Goal: Transaction & Acquisition: Download file/media

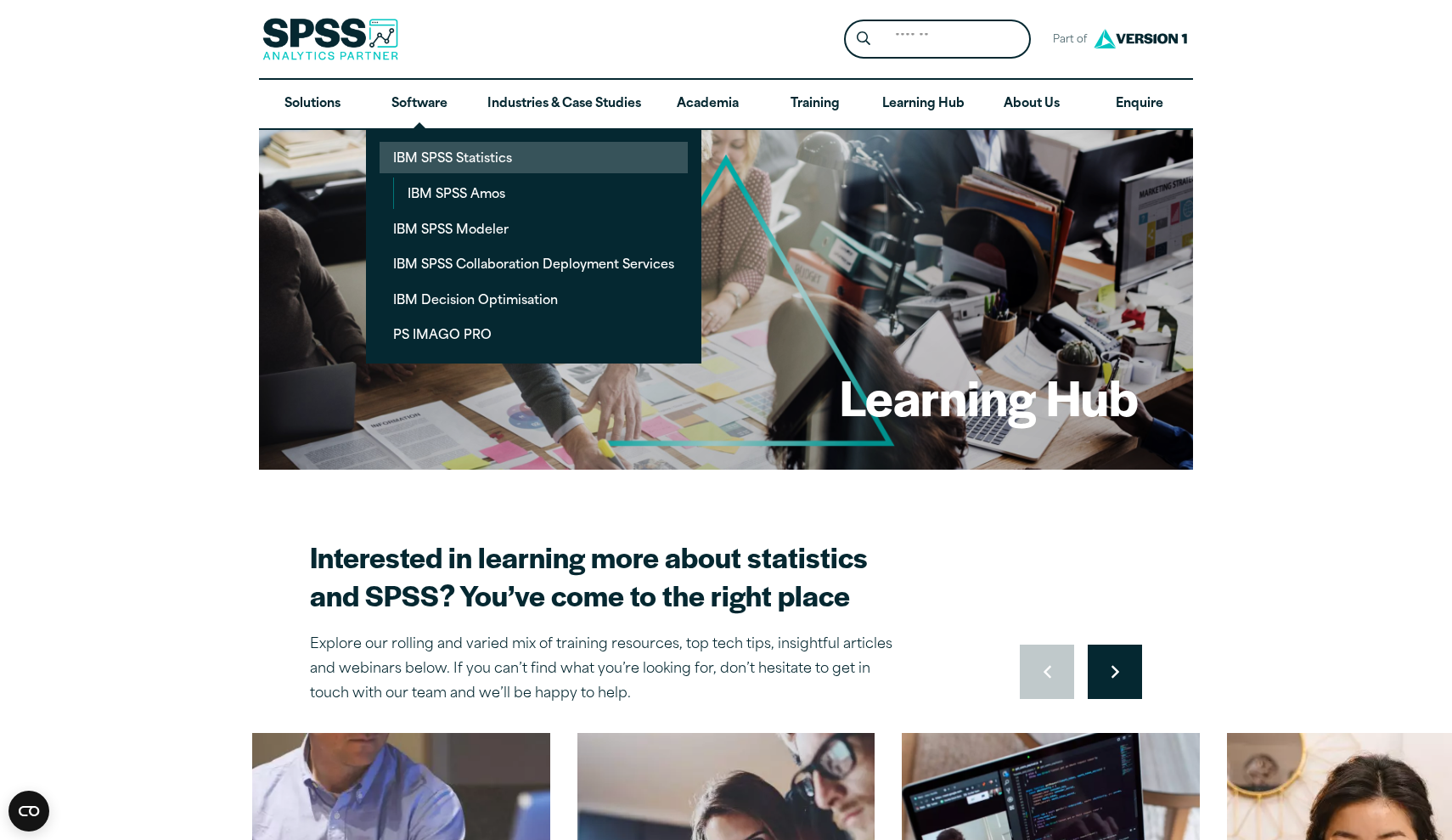
click at [493, 164] on link "IBM SPSS Statistics" at bounding box center [533, 157] width 308 height 32
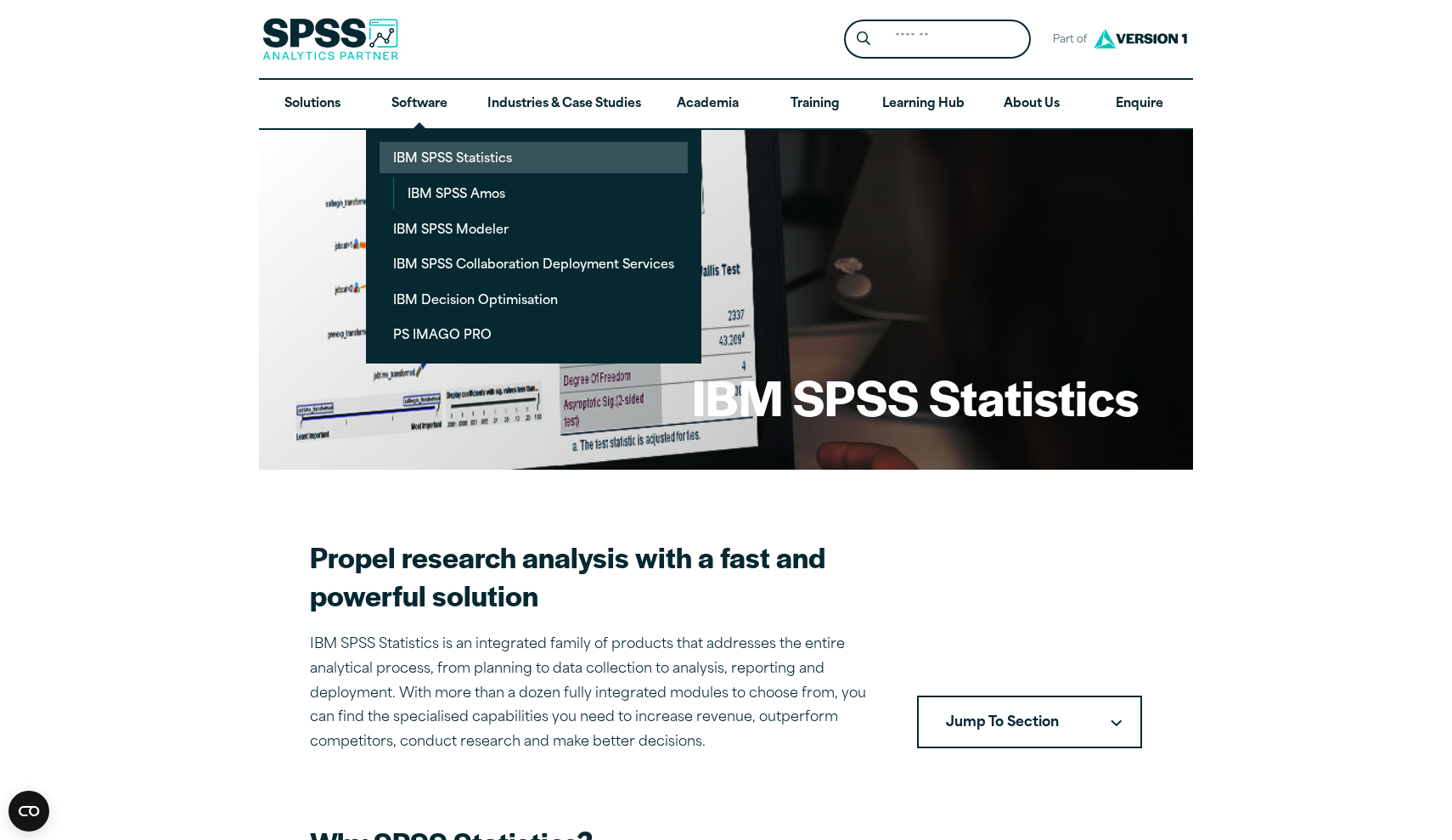
click at [498, 165] on link "IBM SPSS Statistics" at bounding box center [533, 157] width 308 height 32
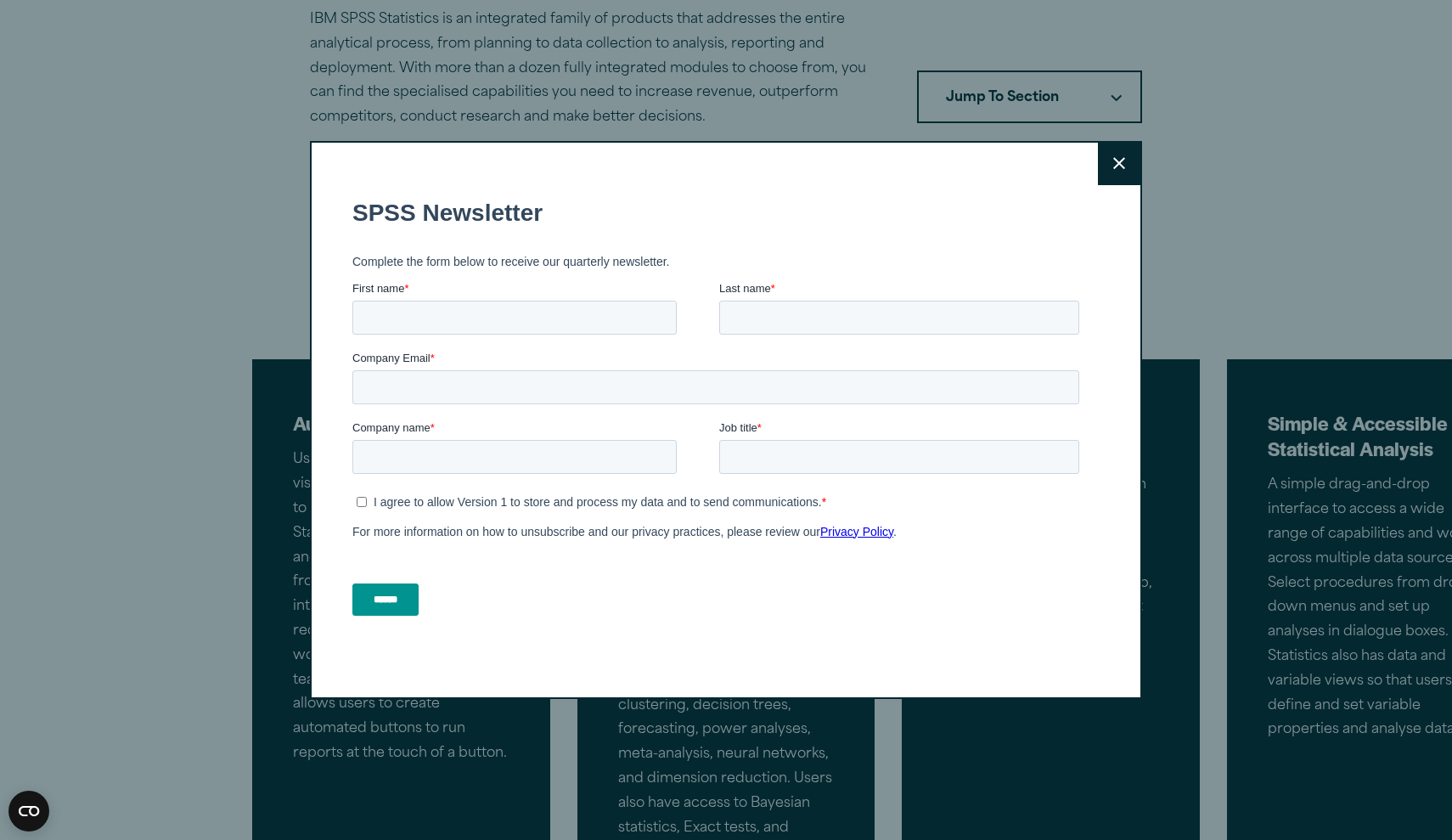
click at [1115, 172] on button "Close" at bounding box center [1119, 163] width 43 height 43
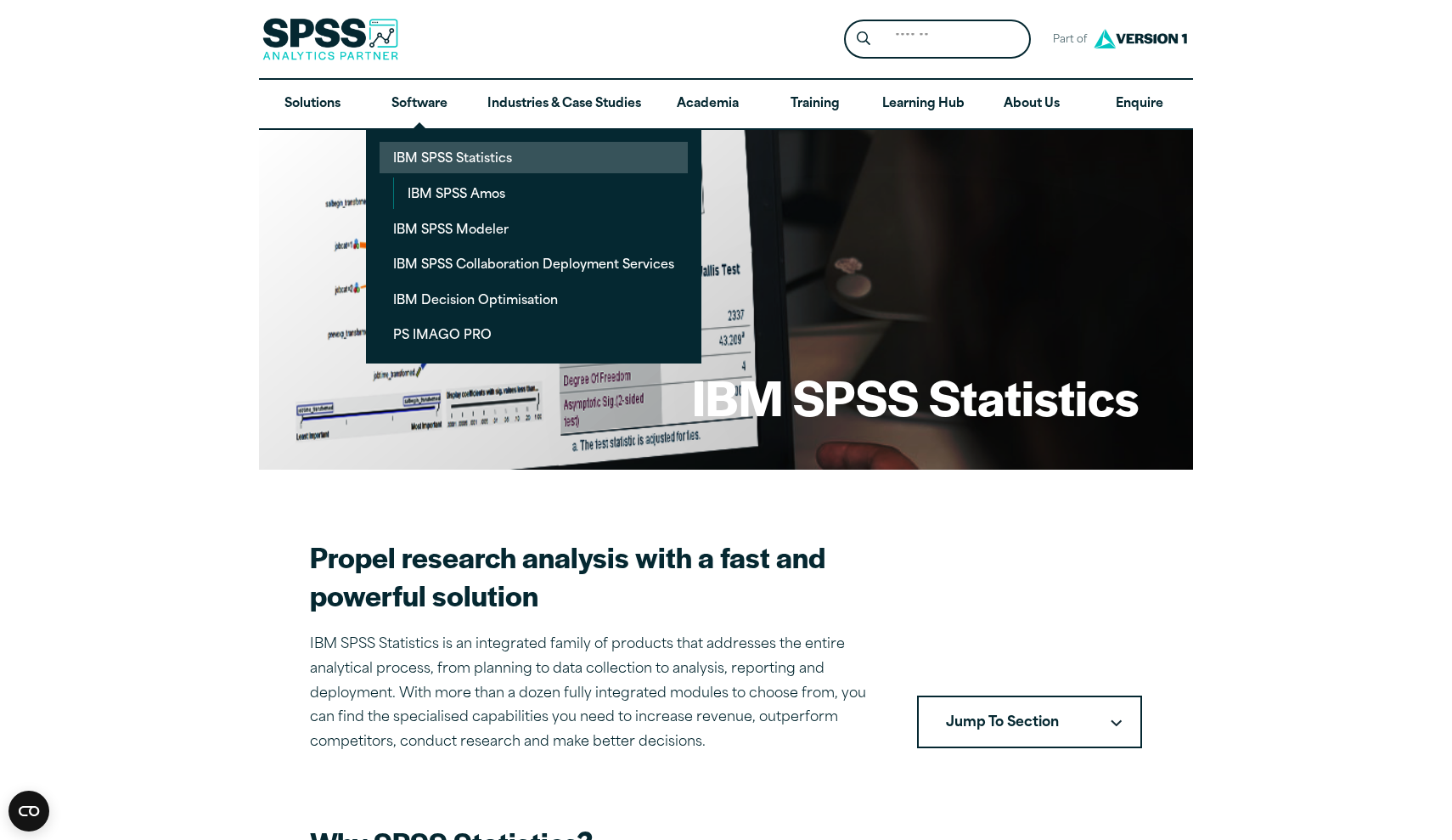
click at [470, 163] on link "IBM SPSS Statistics" at bounding box center [533, 157] width 308 height 32
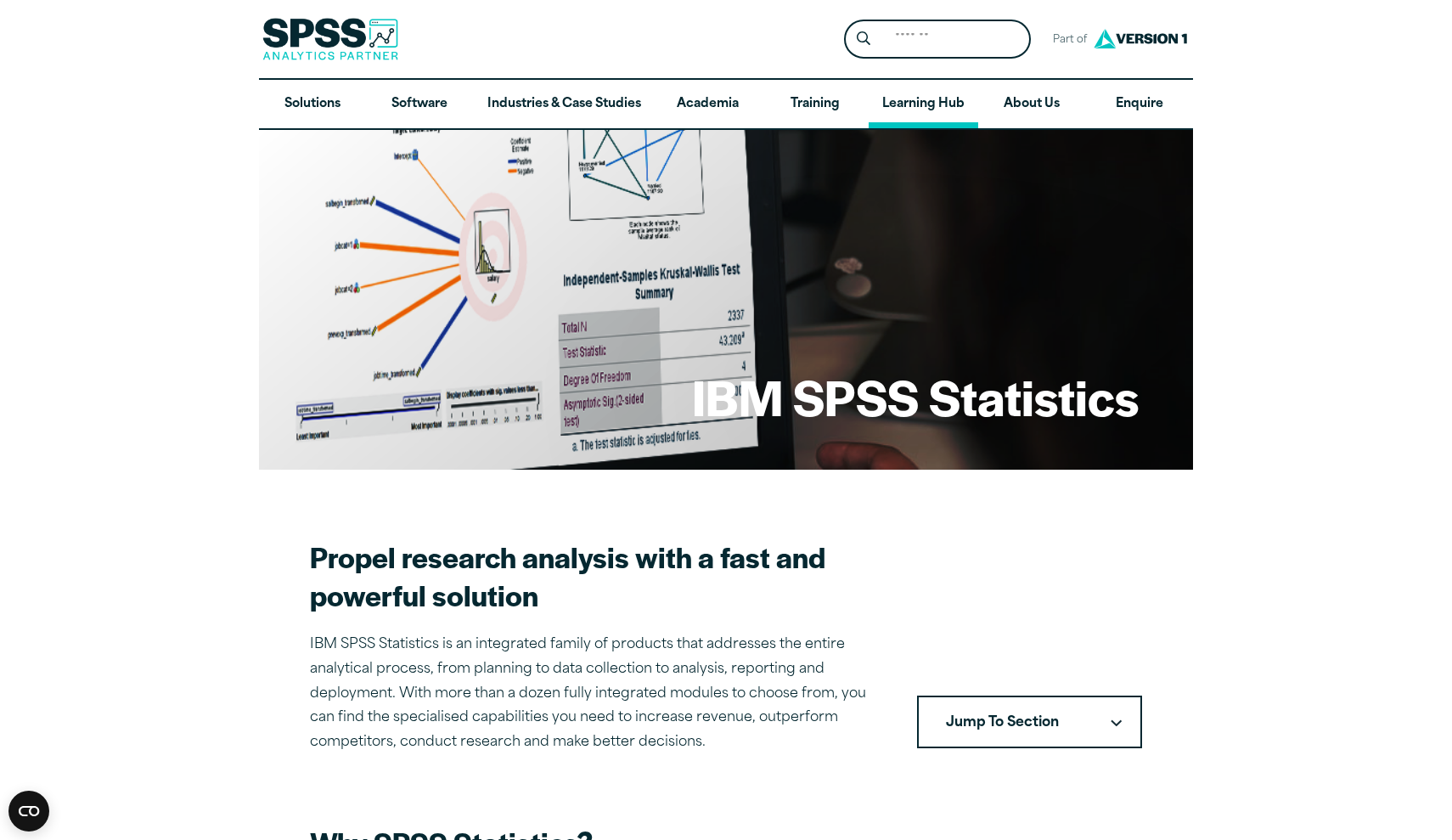
click at [928, 94] on link "Learning Hub" at bounding box center [923, 104] width 110 height 49
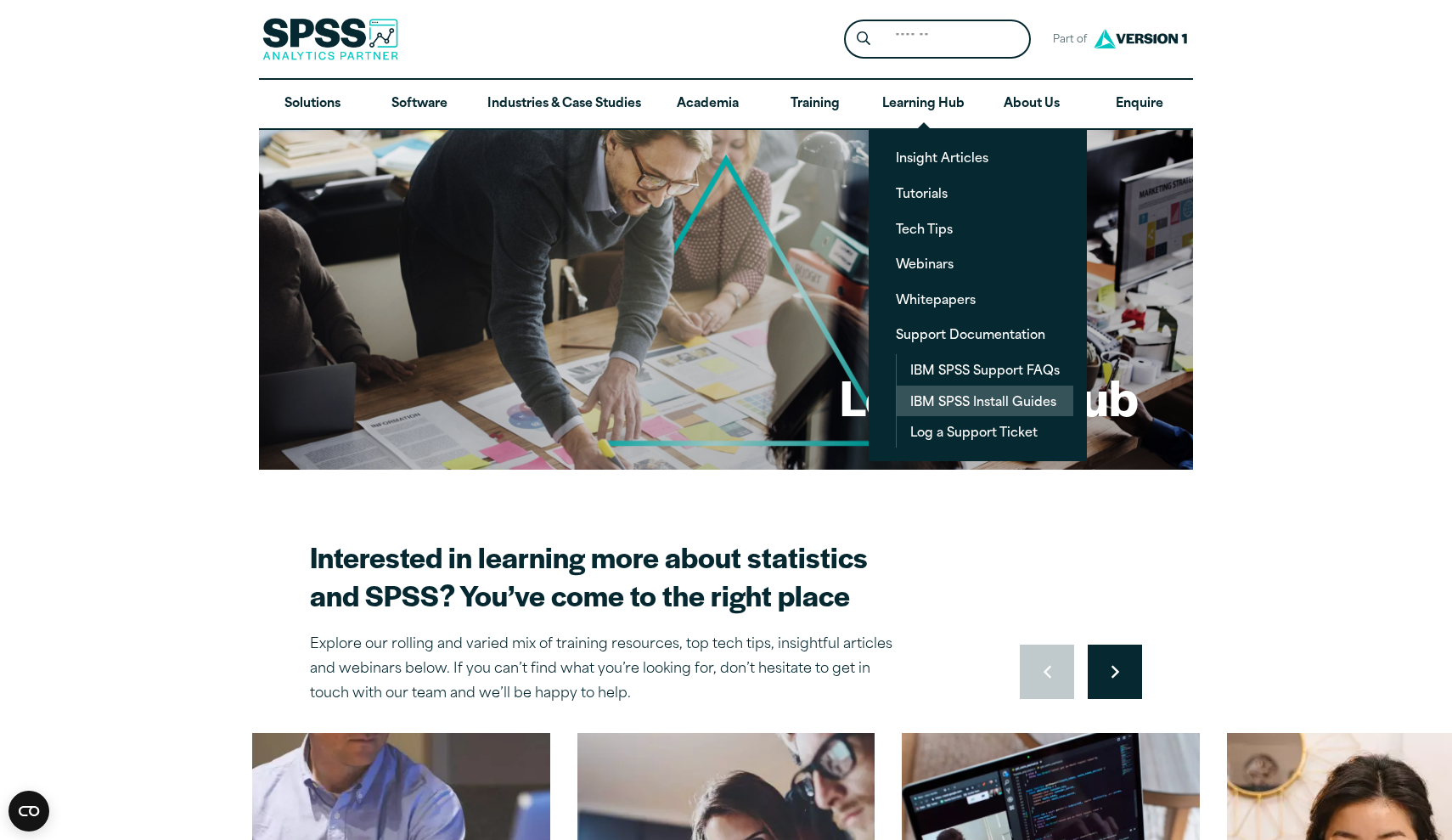
click at [993, 401] on link "IBM SPSS Install Guides" at bounding box center [984, 400] width 176 height 32
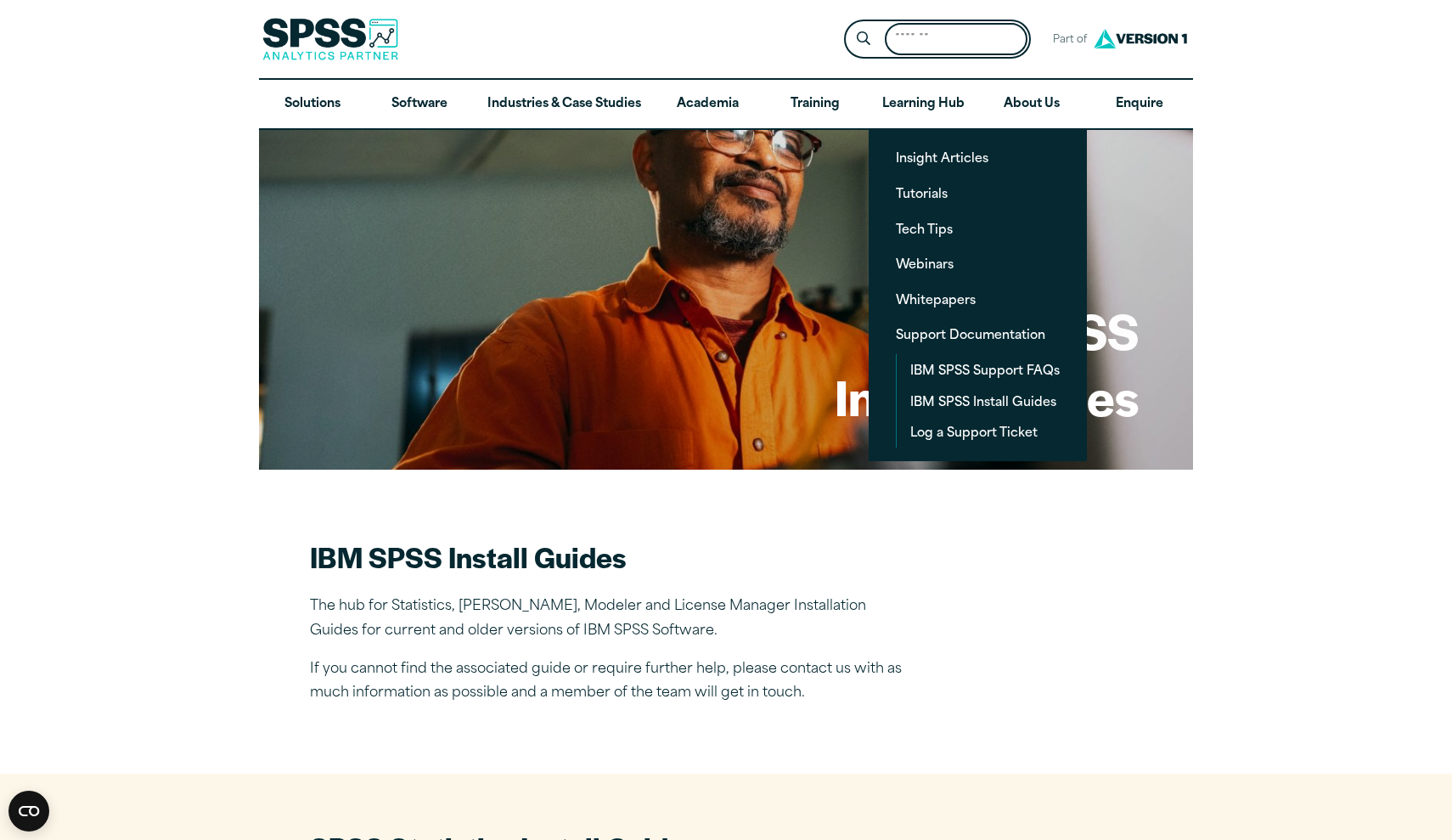
click at [920, 42] on input "Search for:" at bounding box center [955, 39] width 143 height 33
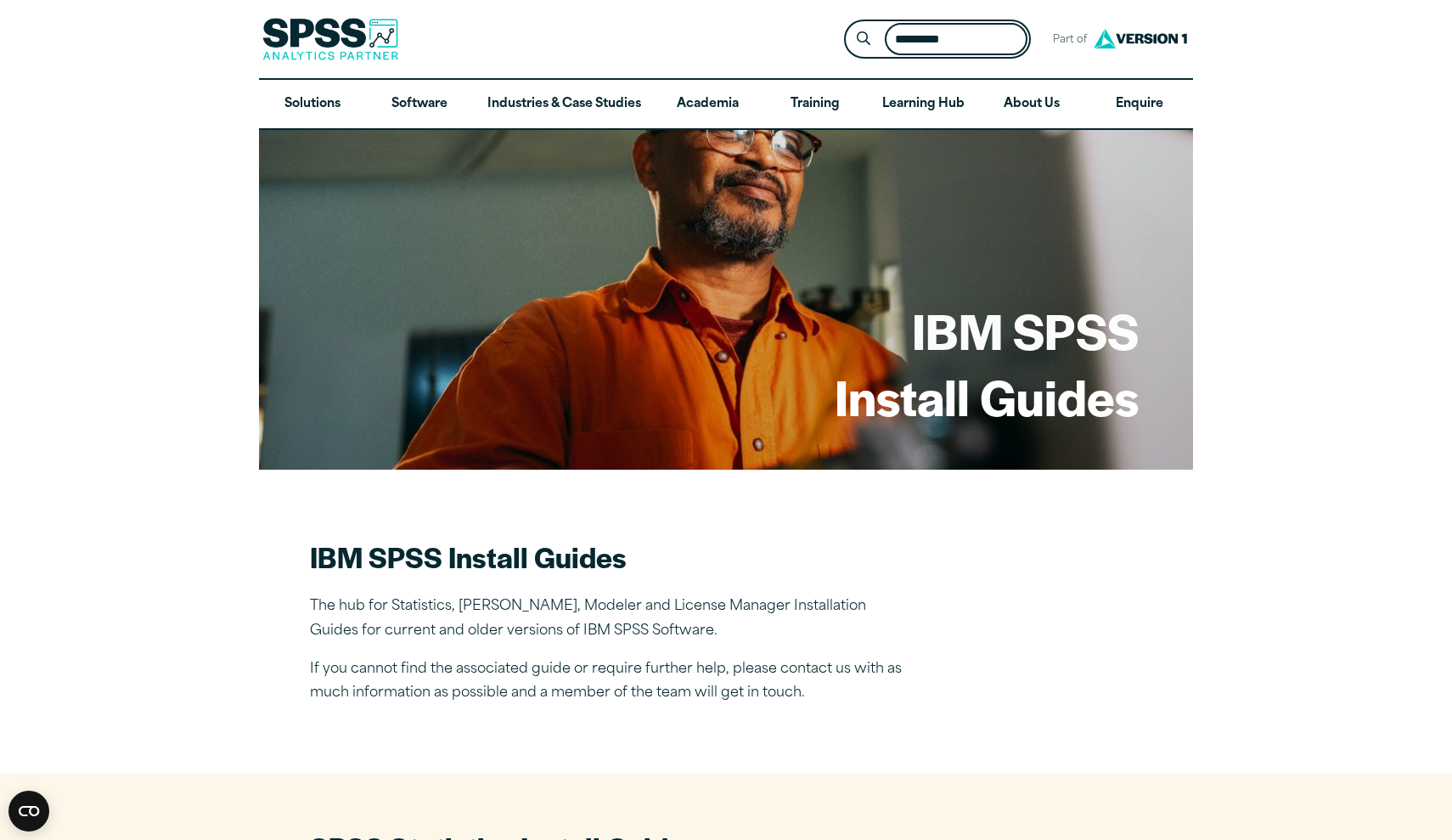
type input "*********"
click at [864, 38] on button "Submit Site Search" at bounding box center [864, 39] width 32 height 32
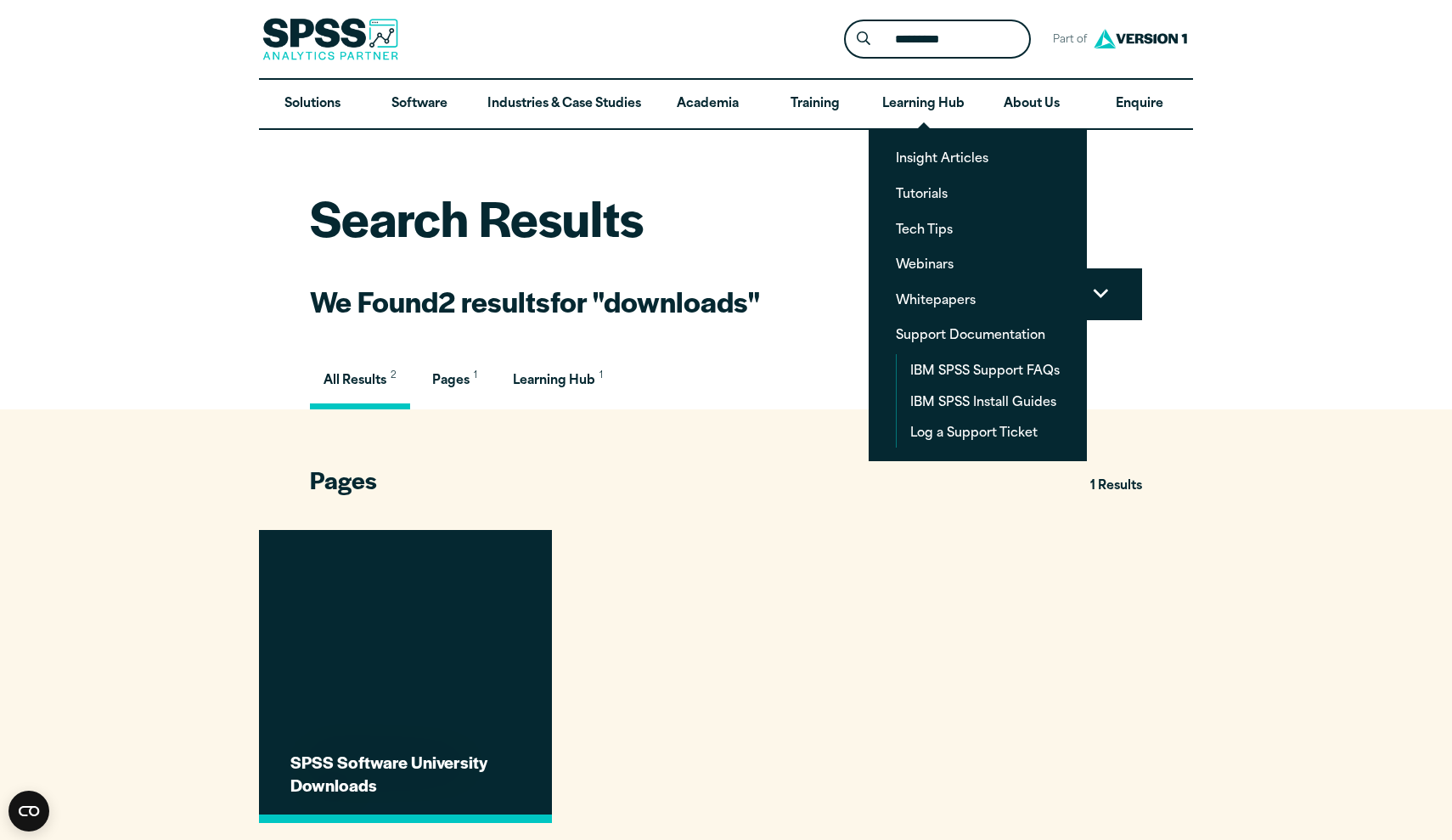
click at [491, 692] on link "SPSS Software University Downloads" at bounding box center [405, 676] width 293 height 293
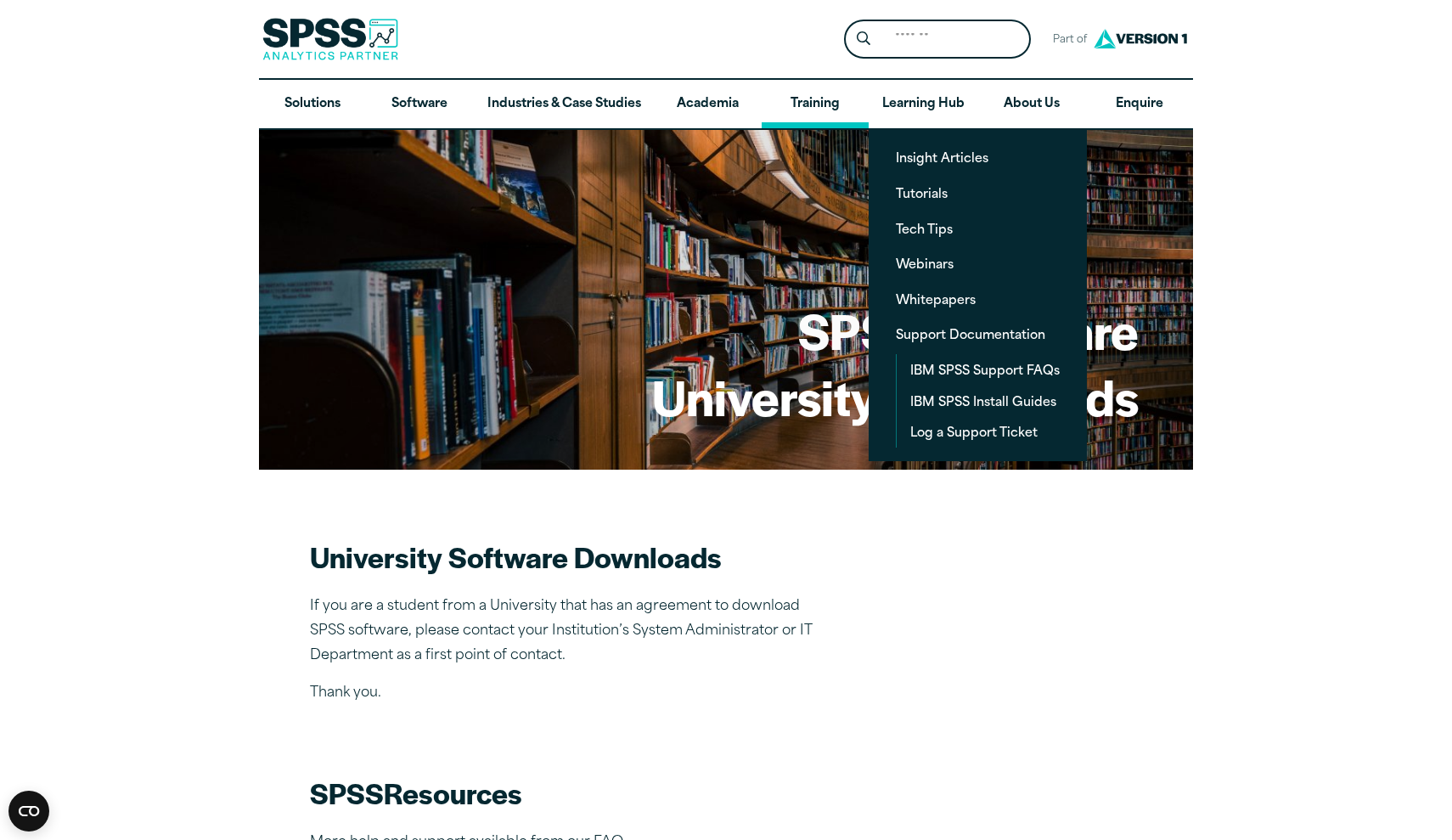
click at [843, 101] on link "Training" at bounding box center [815, 104] width 107 height 49
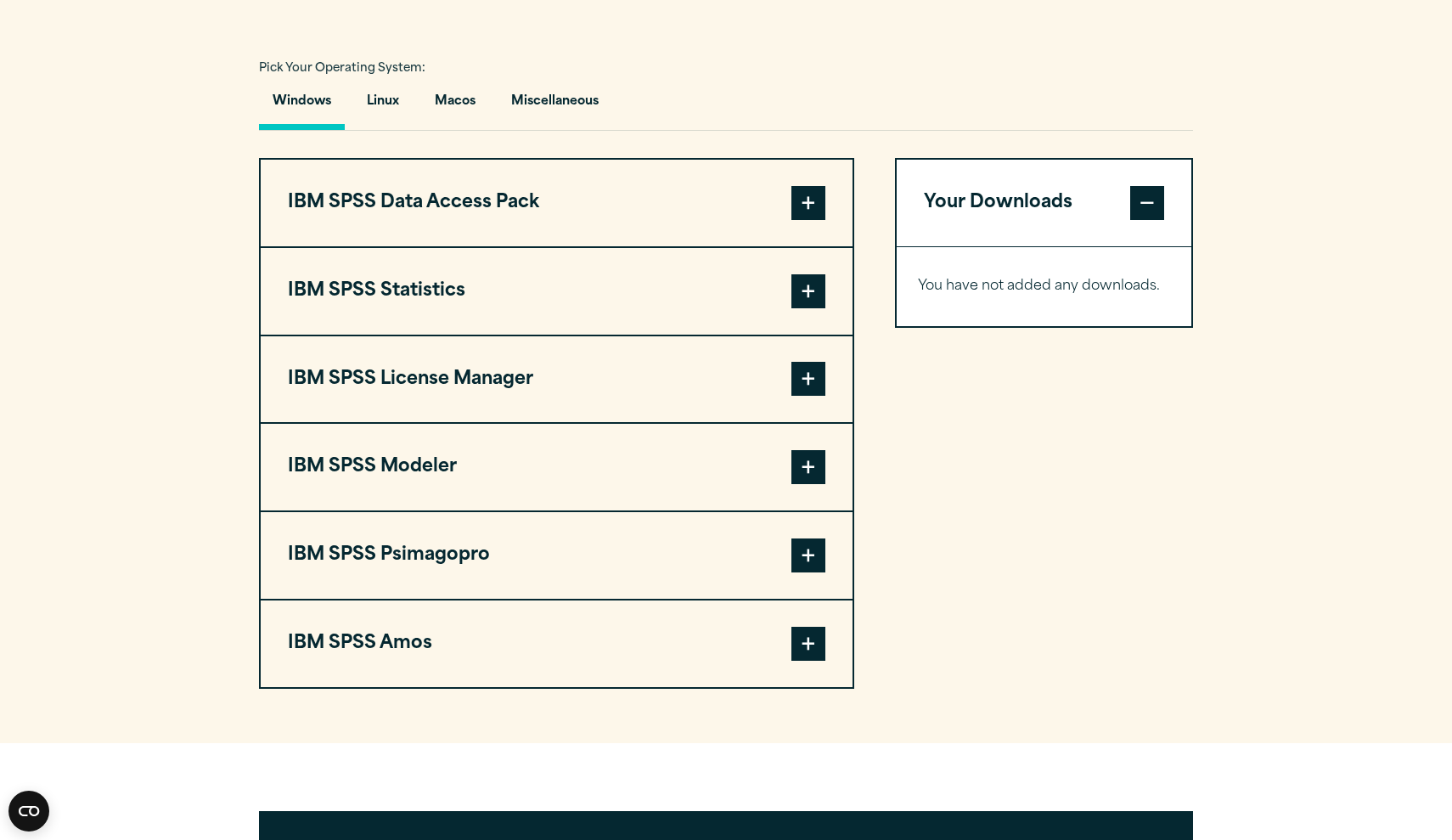
scroll to position [1221, 0]
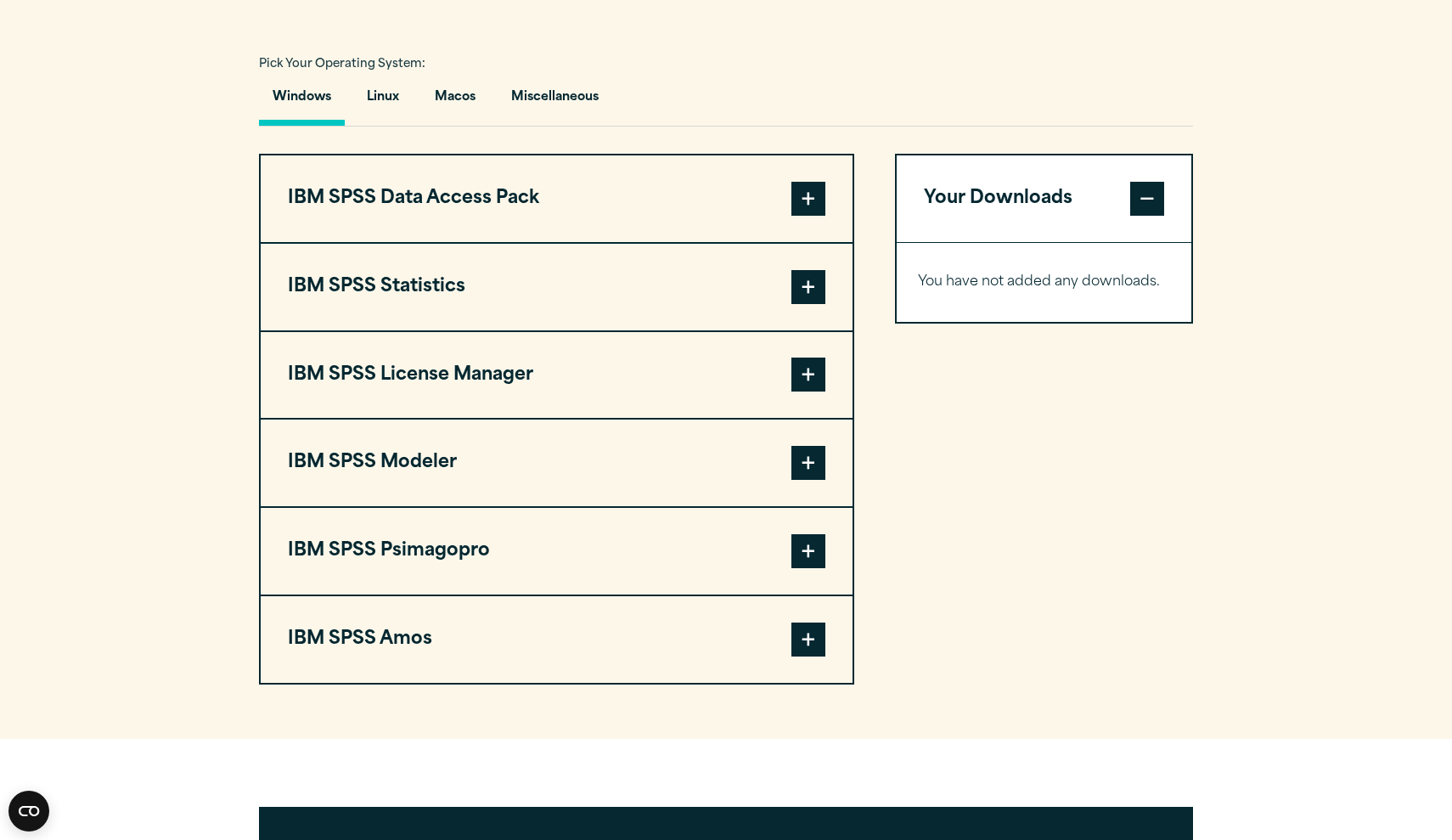
click at [806, 277] on span at bounding box center [807, 286] width 34 height 34
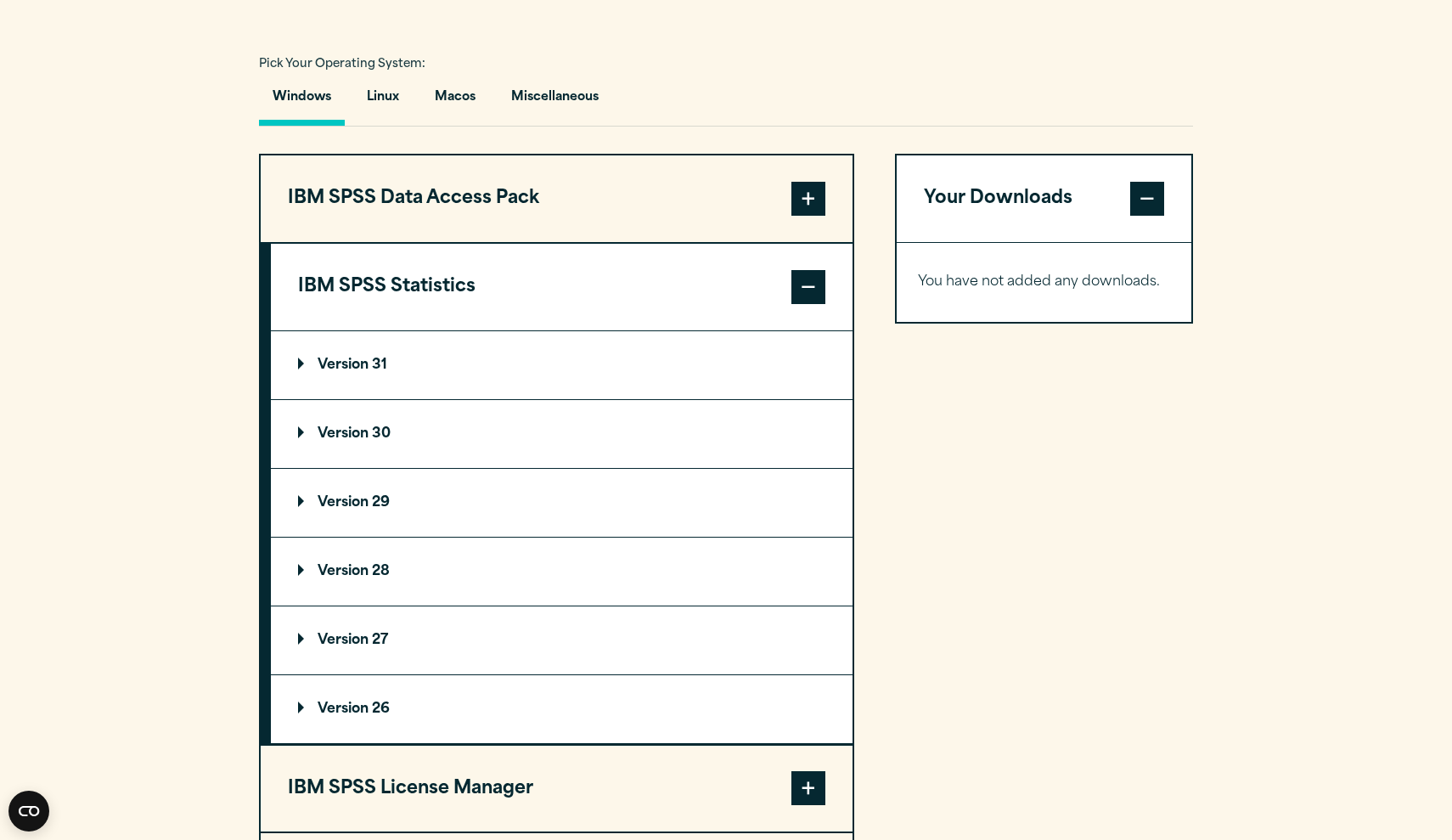
click at [354, 433] on p "Version 30" at bounding box center [344, 433] width 93 height 14
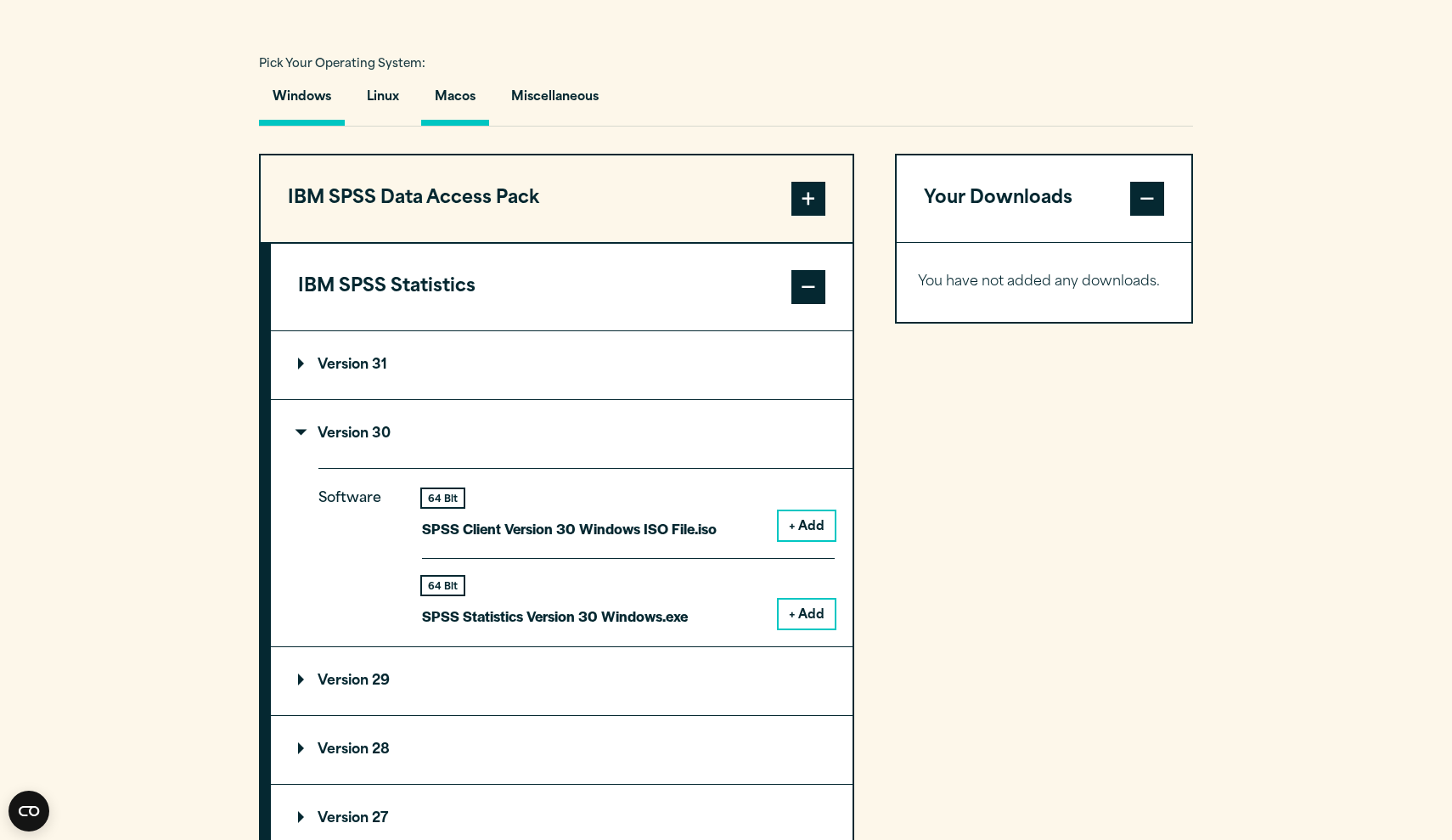
click at [481, 112] on button "Macos" at bounding box center [455, 101] width 68 height 48
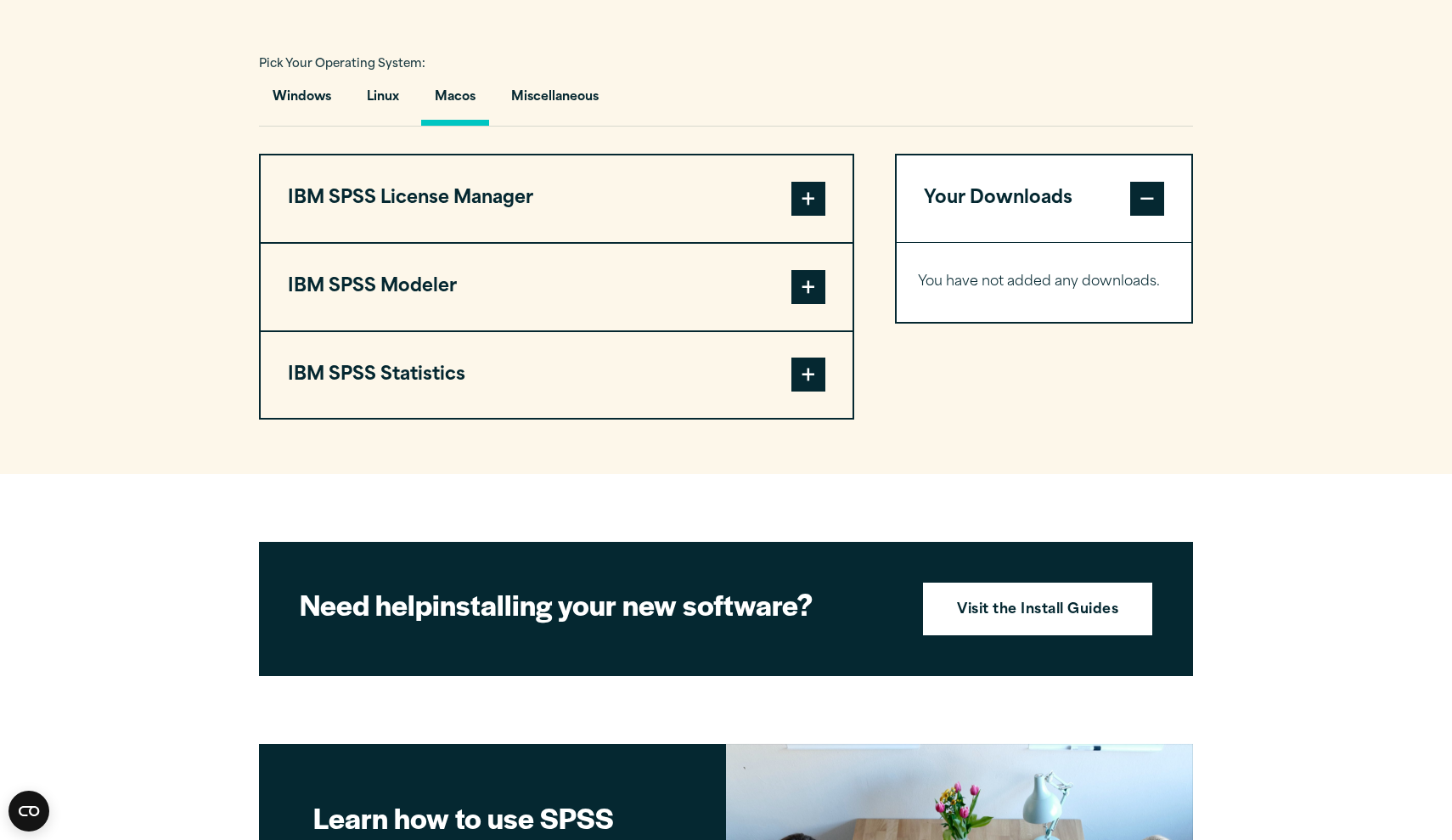
click at [801, 371] on span at bounding box center [807, 374] width 34 height 34
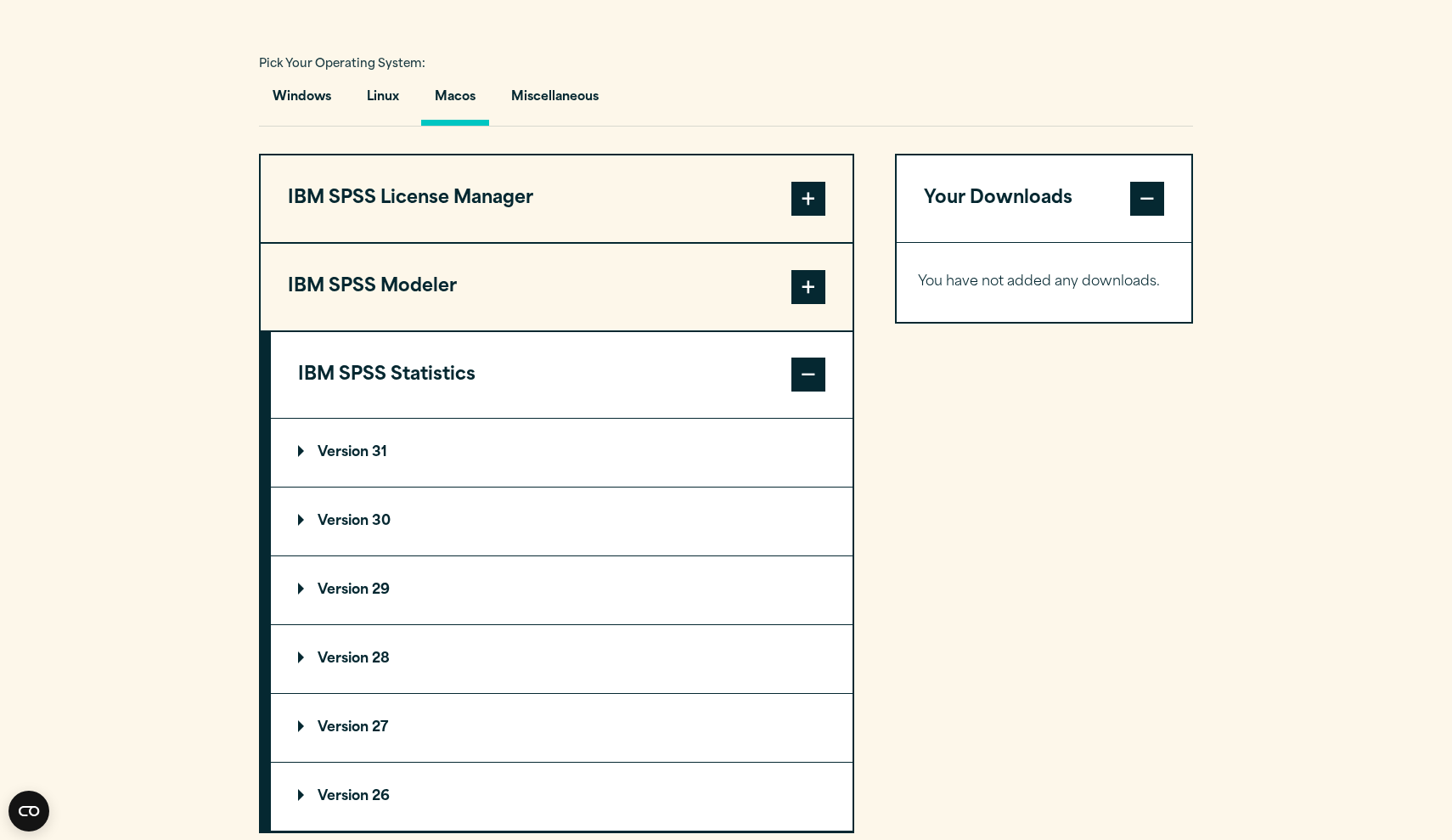
click at [464, 504] on summary "Version 30" at bounding box center [561, 521] width 581 height 68
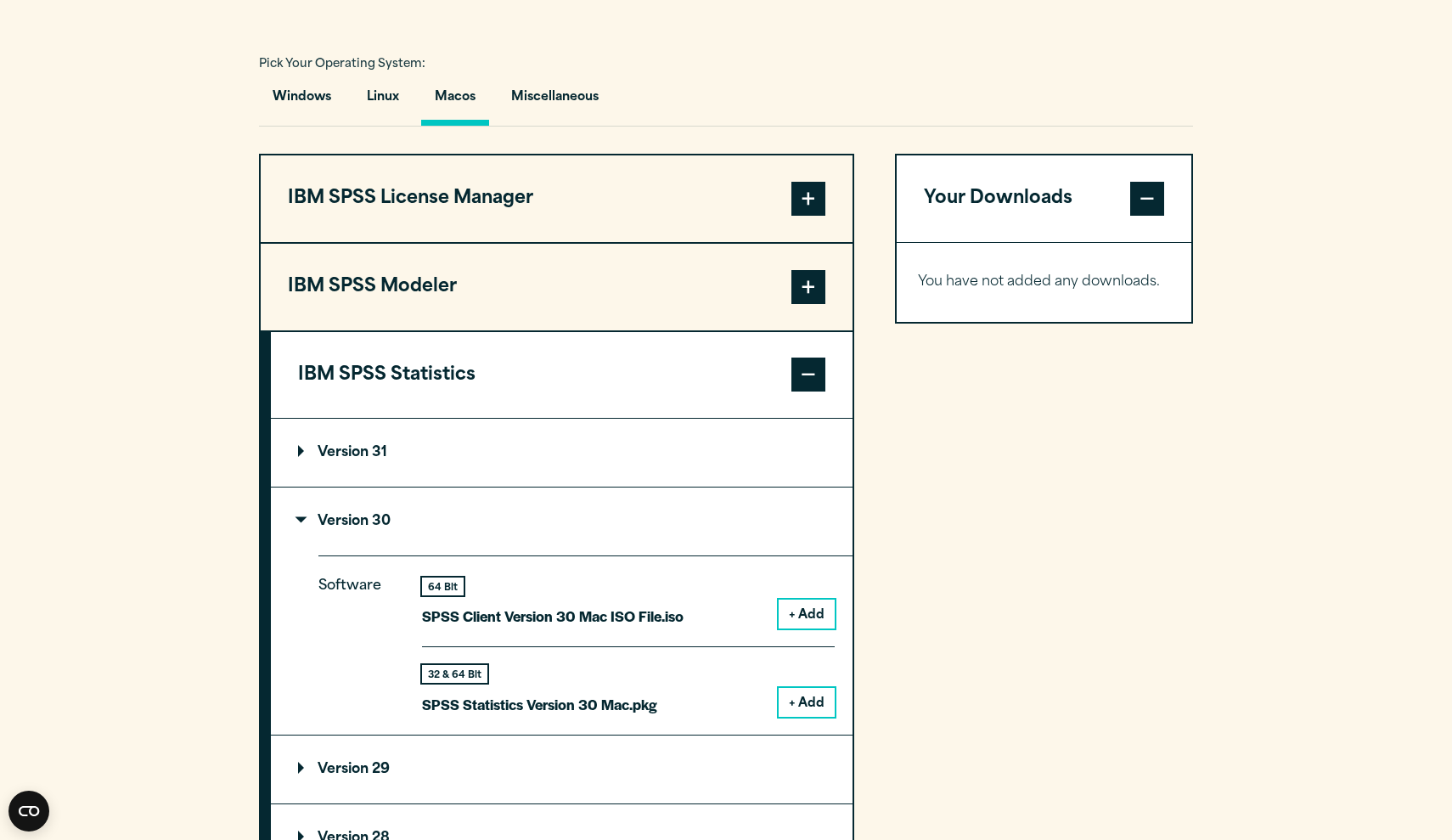
click at [802, 693] on button "+ Add" at bounding box center [806, 702] width 56 height 29
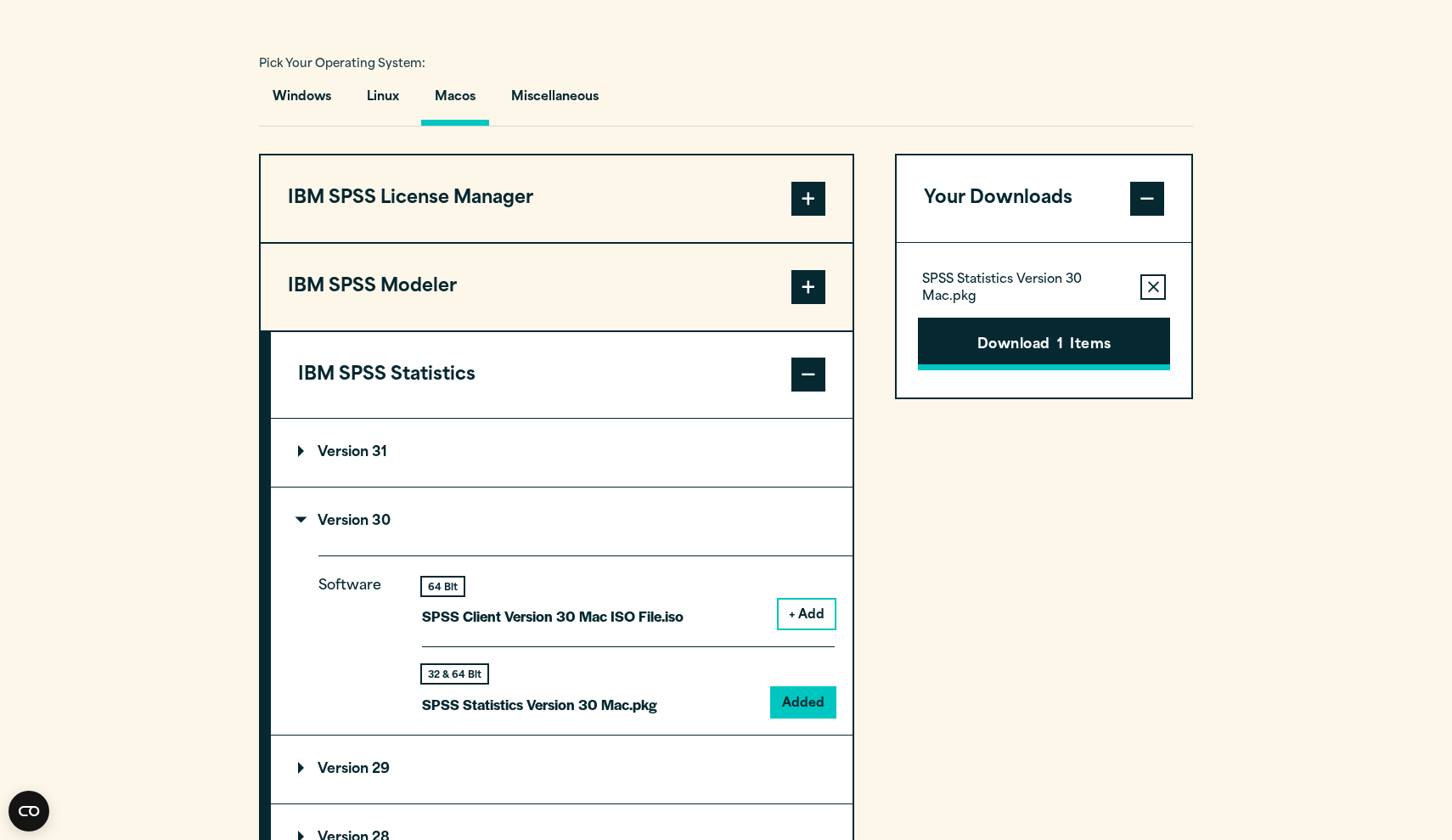
click at [1050, 361] on button "Download 1 Items" at bounding box center [1044, 344] width 252 height 53
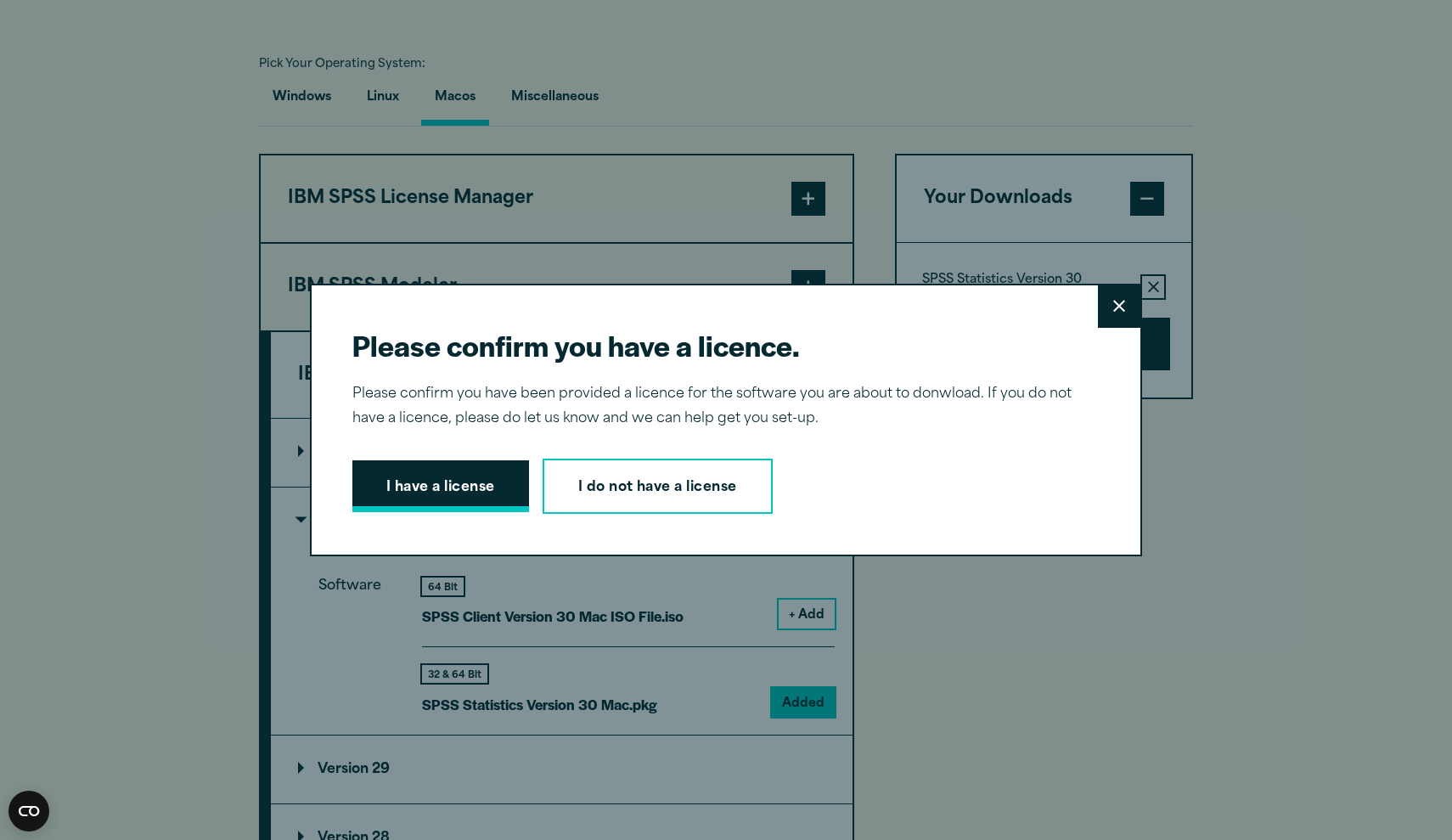
click at [449, 487] on button "I have a license" at bounding box center [440, 487] width 176 height 53
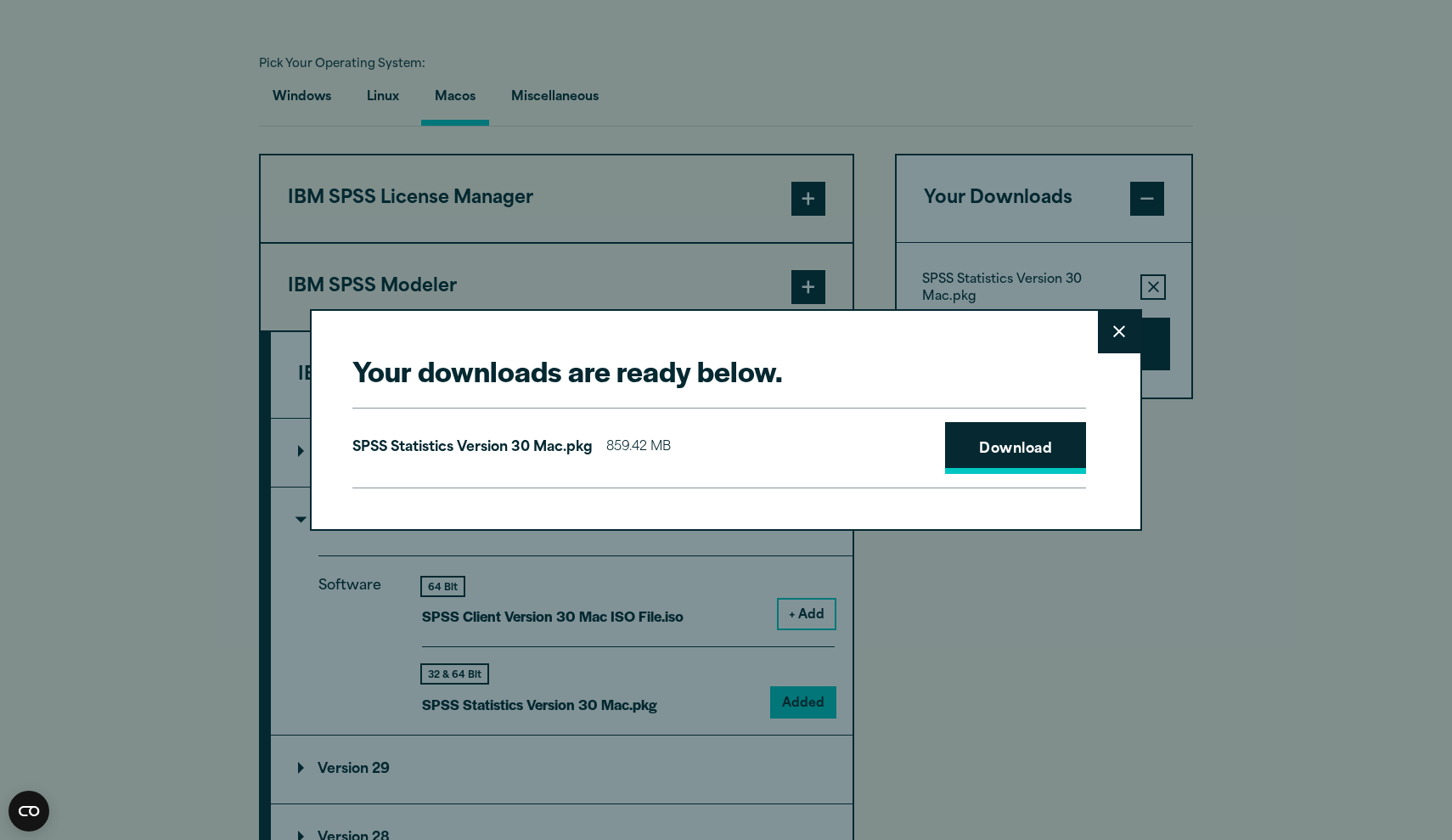
click at [1009, 461] on link "Download" at bounding box center [1015, 449] width 141 height 53
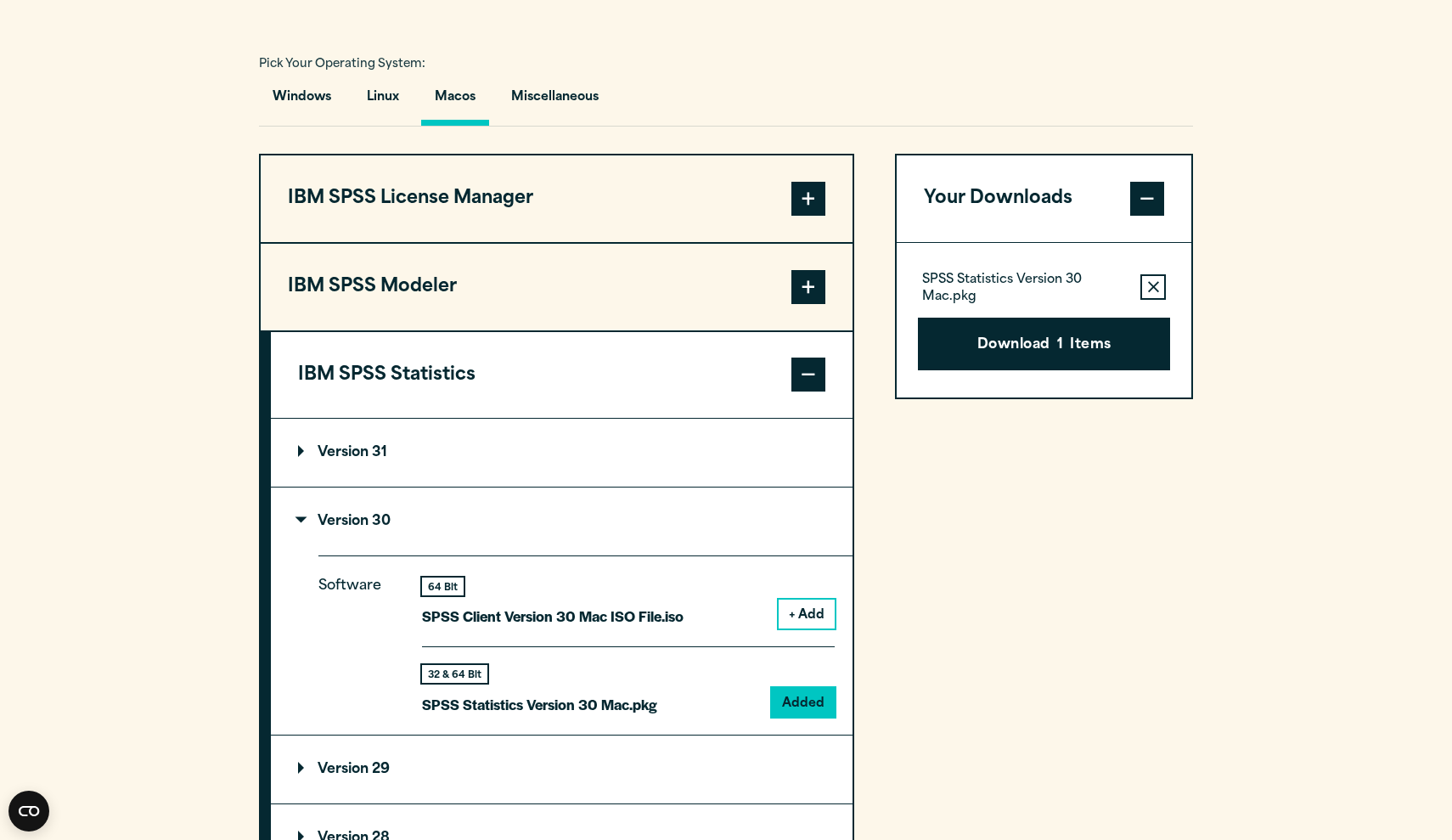
click at [1348, 176] on div "Your downloads are ready below. Close SPSS Statistics Version 30 Mac.pkg 859.42…" at bounding box center [726, 420] width 1452 height 840
